Goal: Task Accomplishment & Management: Use online tool/utility

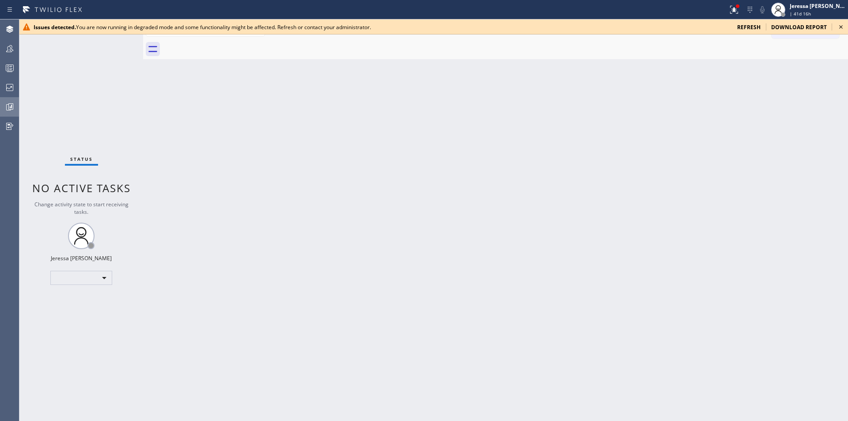
click at [4, 107] on icon at bounding box center [9, 107] width 11 height 11
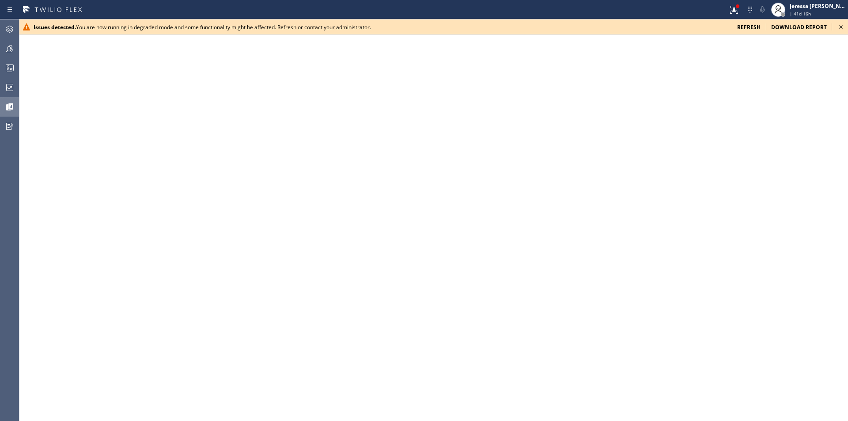
click at [842, 26] on icon at bounding box center [841, 27] width 11 height 11
